Goal: Find specific fact: Find specific fact

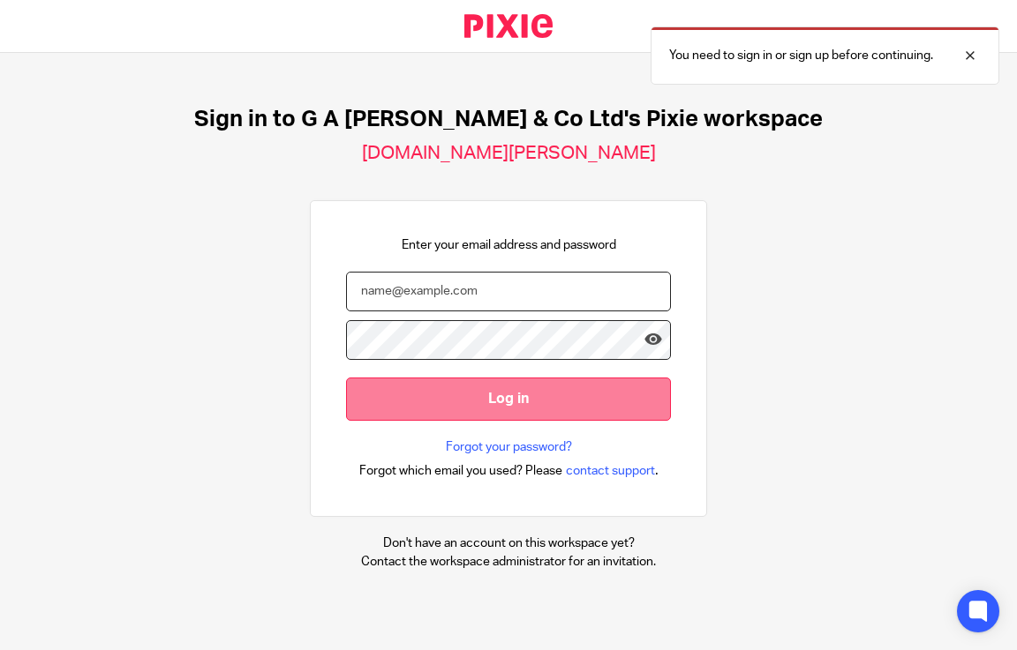
type input "[EMAIL_ADDRESS][DOMAIN_NAME]"
click at [483, 390] on input "Log in" at bounding box center [508, 399] width 325 height 43
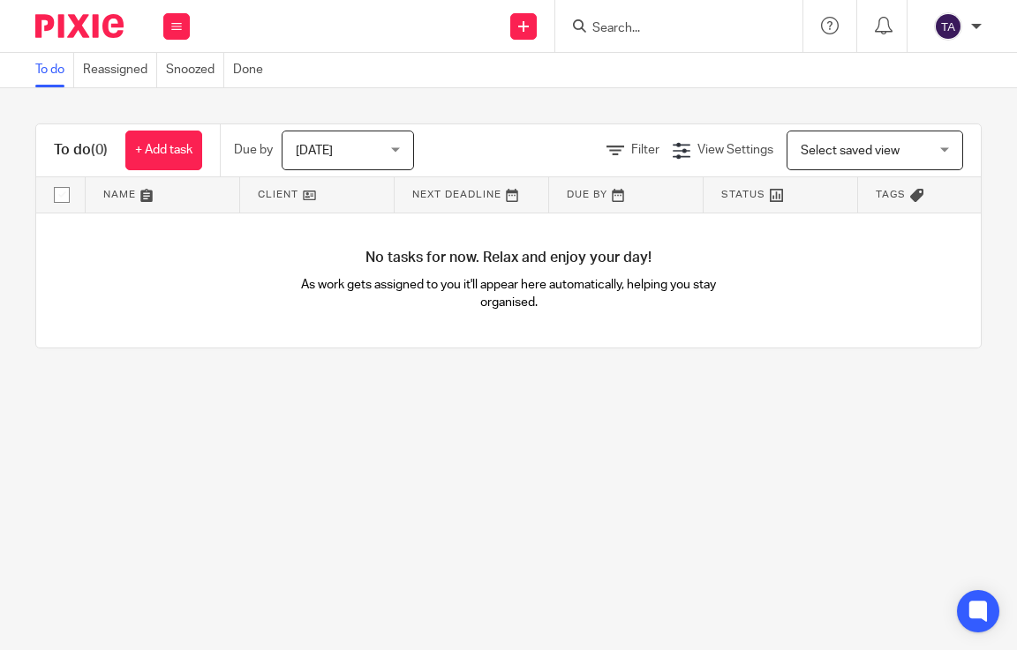
click at [661, 25] on input "Search" at bounding box center [669, 29] width 159 height 16
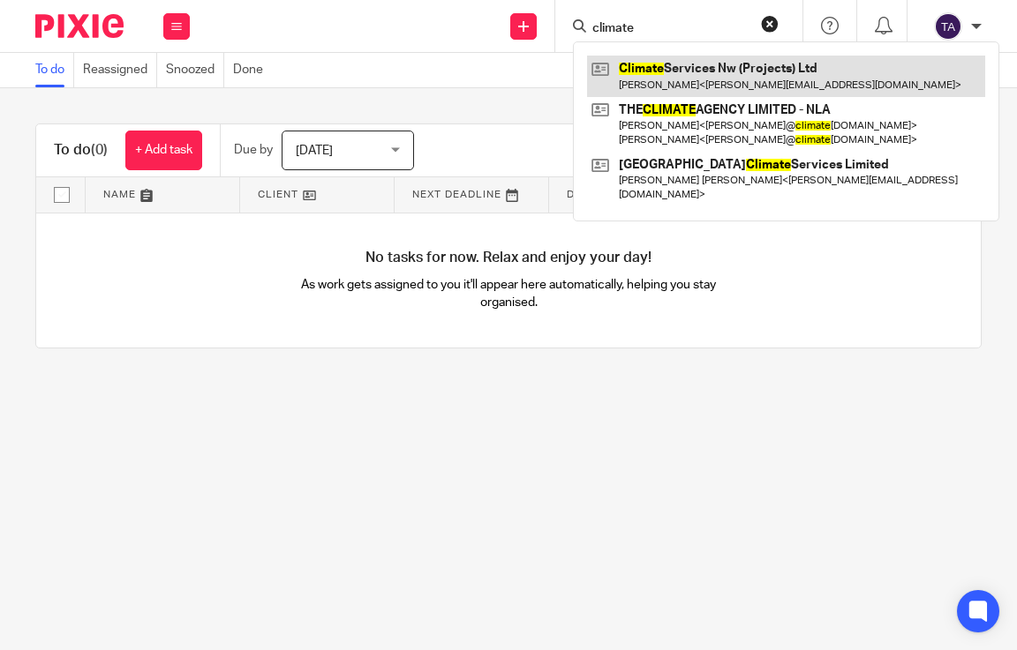
type input "climate"
click at [753, 81] on link at bounding box center [786, 76] width 398 height 41
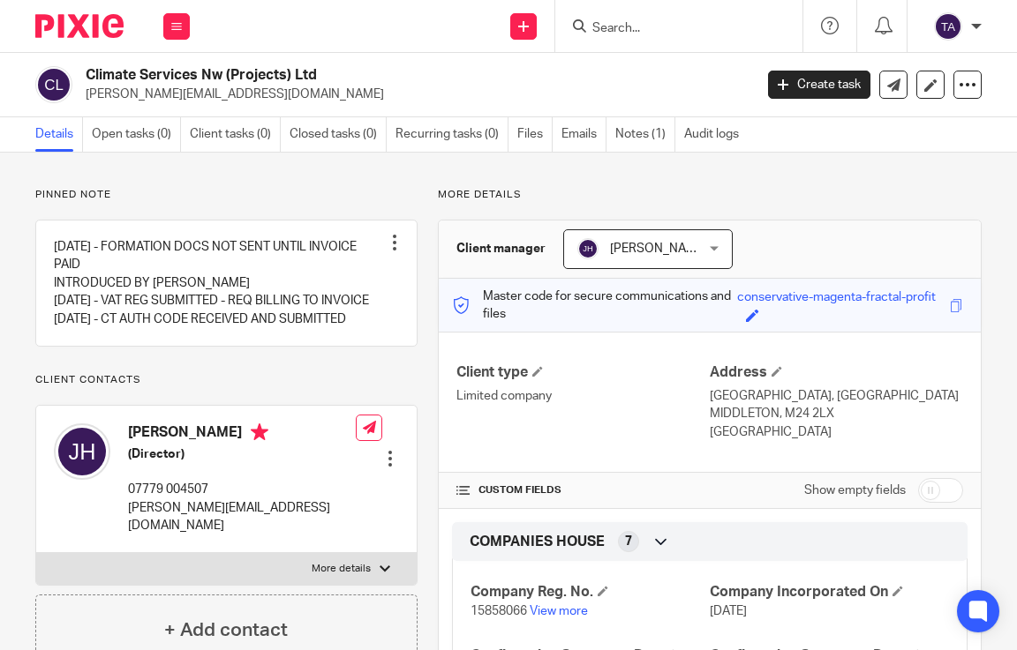
click at [330, 71] on h2 "Climate Services Nw (Projects) Ltd" at bounding box center [348, 75] width 524 height 19
drag, startPoint x: 330, startPoint y: 74, endPoint x: 101, endPoint y: 64, distance: 229.7
click at [101, 64] on div "Climate Services Nw (Projects) Ltd jason@nwclimate.co.uk Create task Update fro…" at bounding box center [508, 85] width 1017 height 64
copy div "Climate Services Nw (Projects) Ltd"
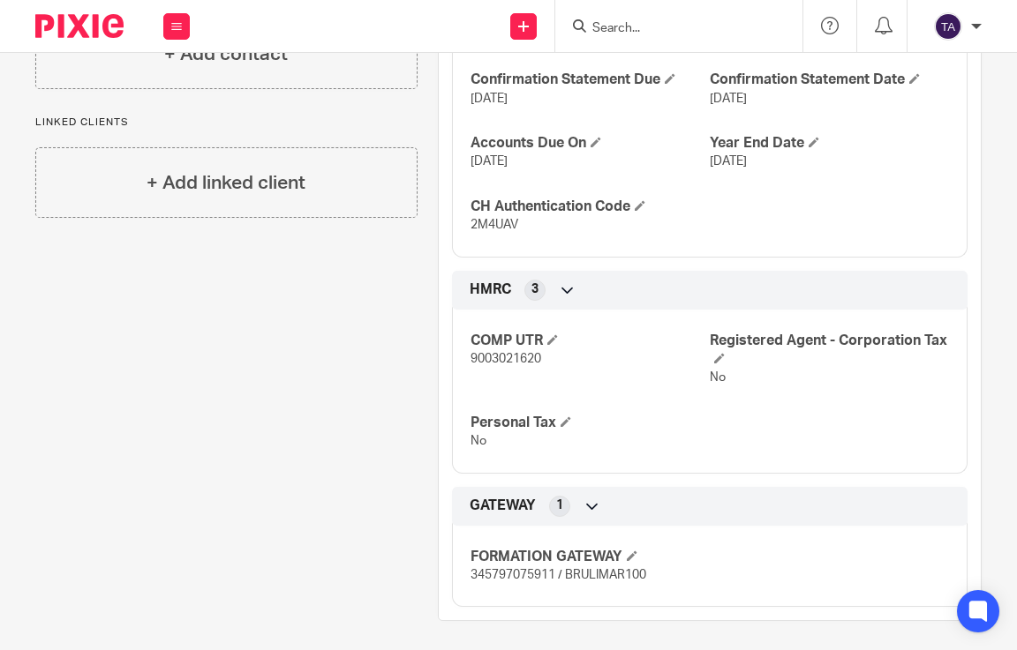
scroll to position [582, 0]
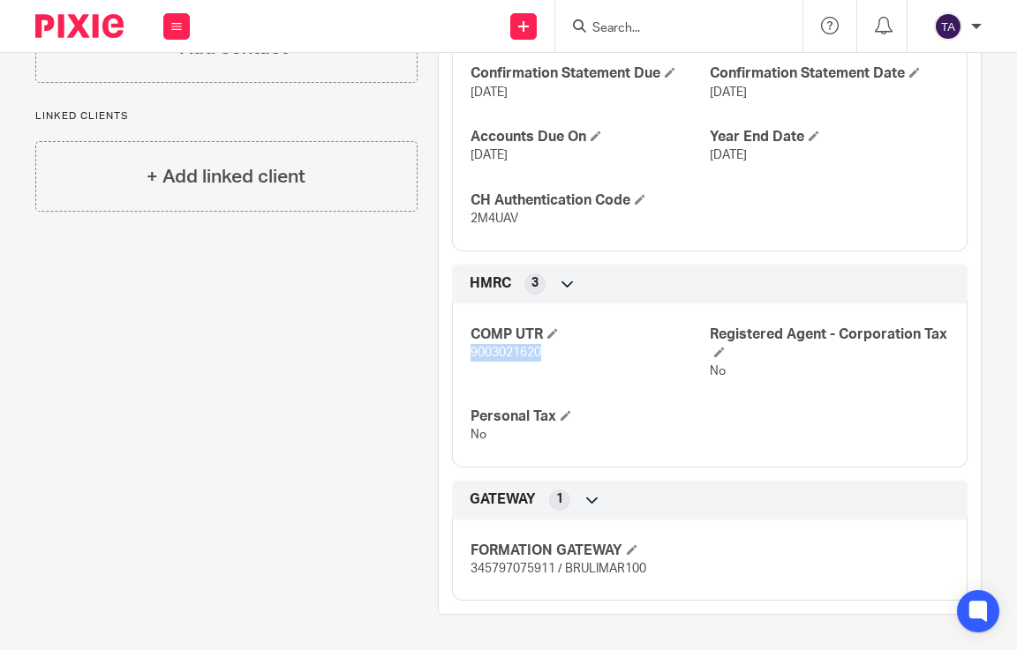
drag, startPoint x: 545, startPoint y: 350, endPoint x: 463, endPoint y: 353, distance: 82.1
click at [463, 353] on div "COMP UTR 9003021620 Registered Agent - Corporation Tax No Personal Tax No" at bounding box center [709, 378] width 515 height 177
copy span "9003021620"
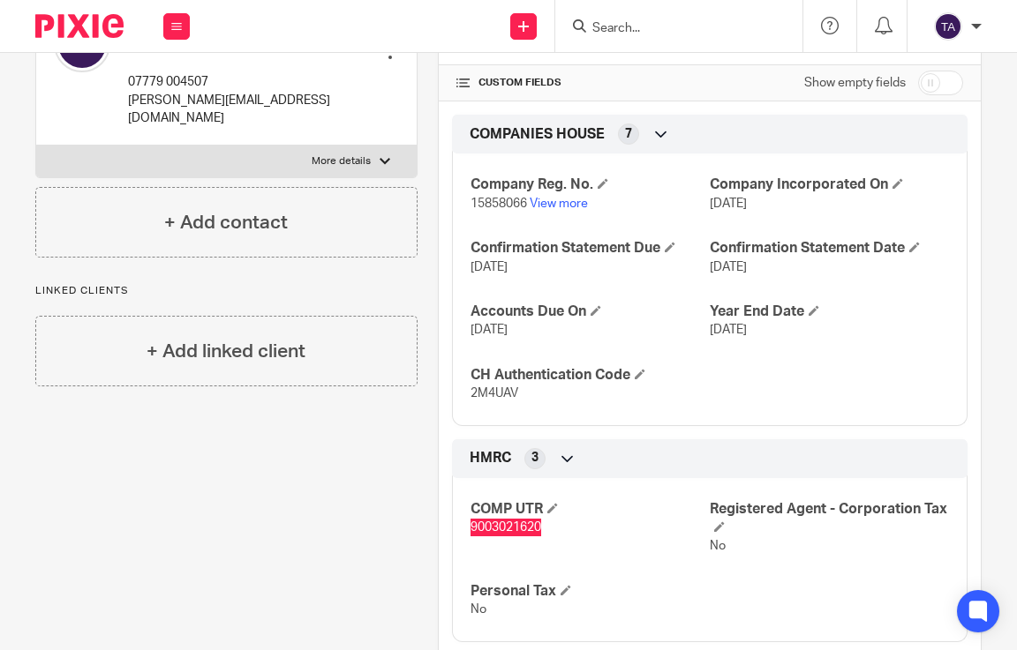
scroll to position [406, 0]
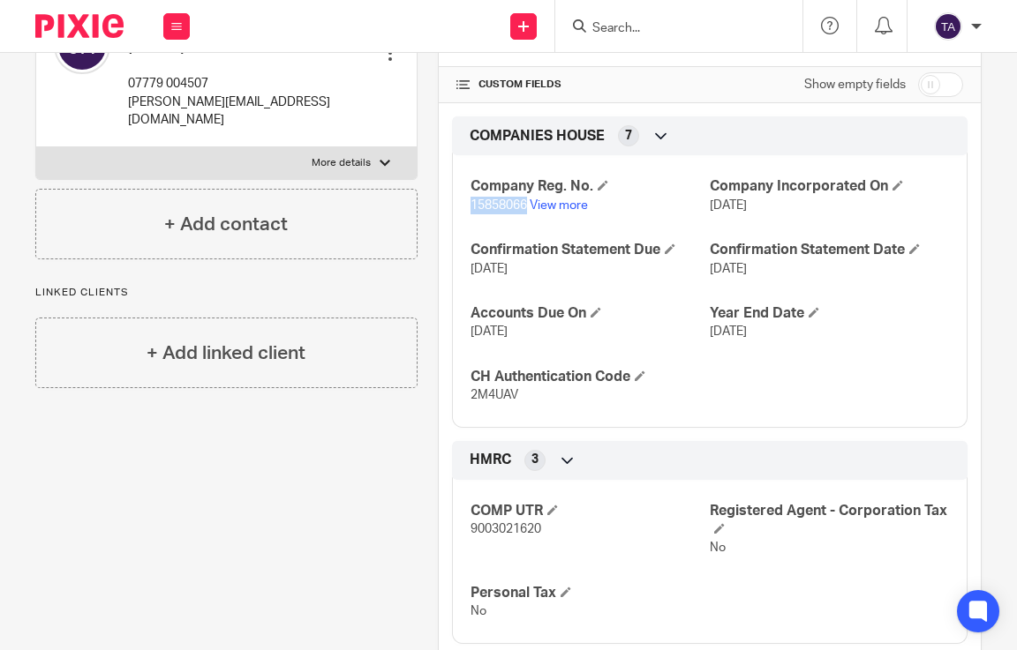
drag, startPoint x: 524, startPoint y: 206, endPoint x: 448, endPoint y: 202, distance: 76.0
click at [452, 202] on div "Company Reg. No. 15858066 View more Company Incorporated On 25 Jul 2024 Confirm…" at bounding box center [709, 284] width 515 height 285
copy span "15858066"
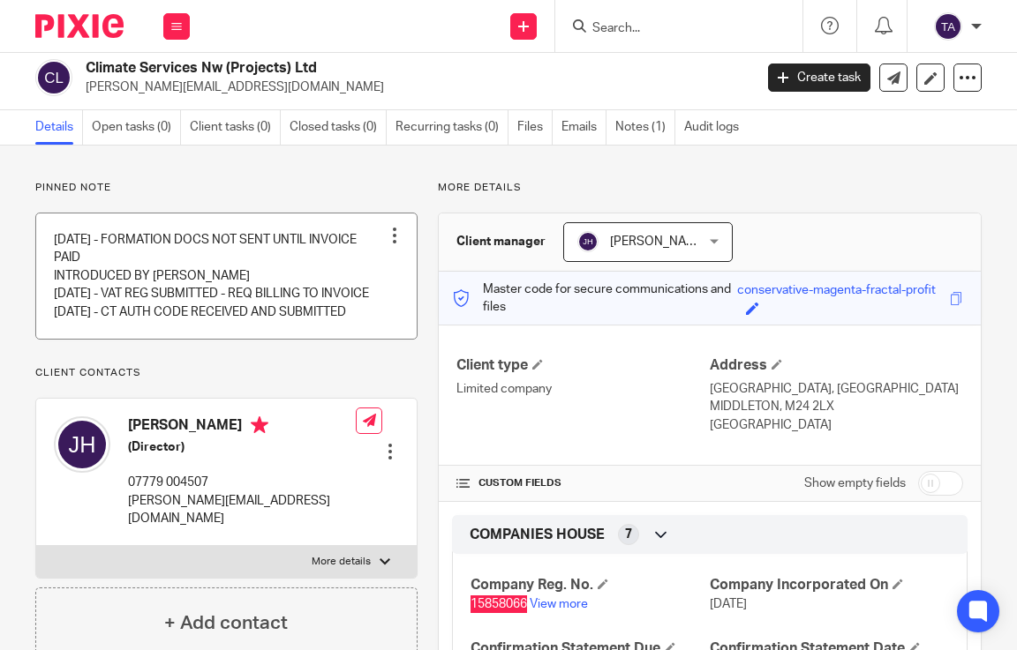
scroll to position [0, 0]
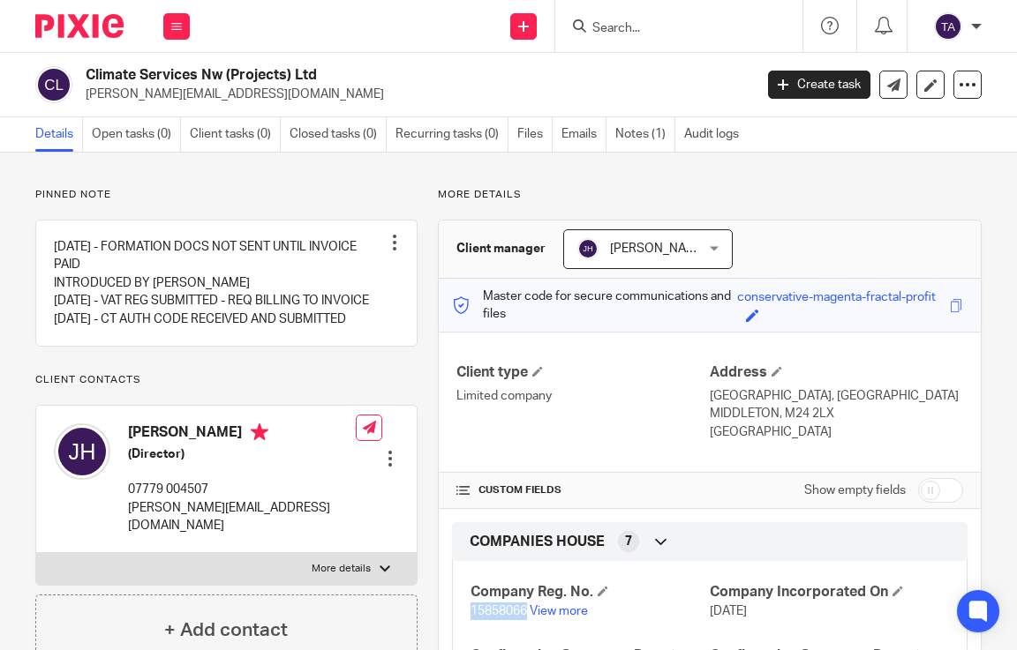
drag, startPoint x: 330, startPoint y: 74, endPoint x: 88, endPoint y: 72, distance: 241.8
click at [88, 72] on h2 "Climate Services Nw (Projects) Ltd" at bounding box center [348, 75] width 524 height 19
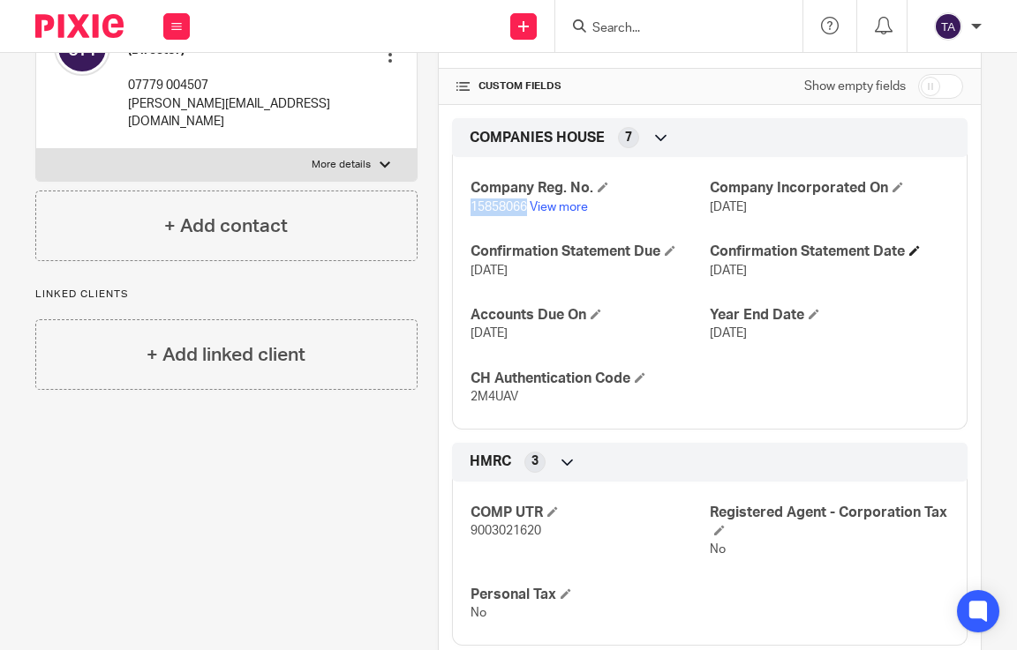
scroll to position [318, 0]
